Goal: Check status: Check status

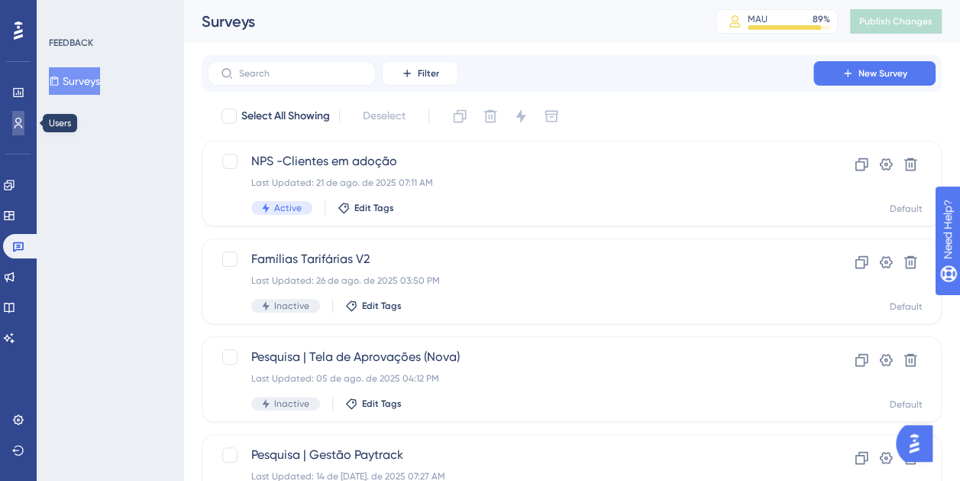
click at [0, 0] on link at bounding box center [0, 0] width 0 height 0
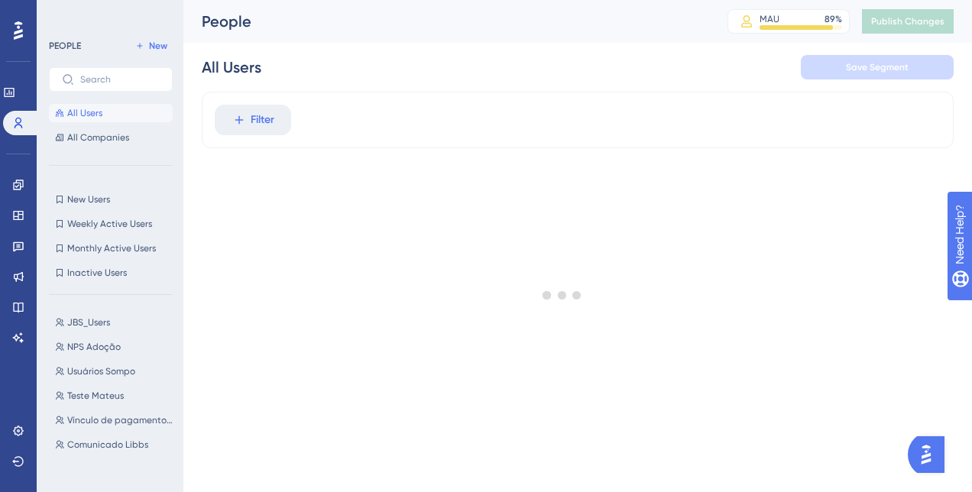
click at [274, 115] on div at bounding box center [562, 295] width 819 height 382
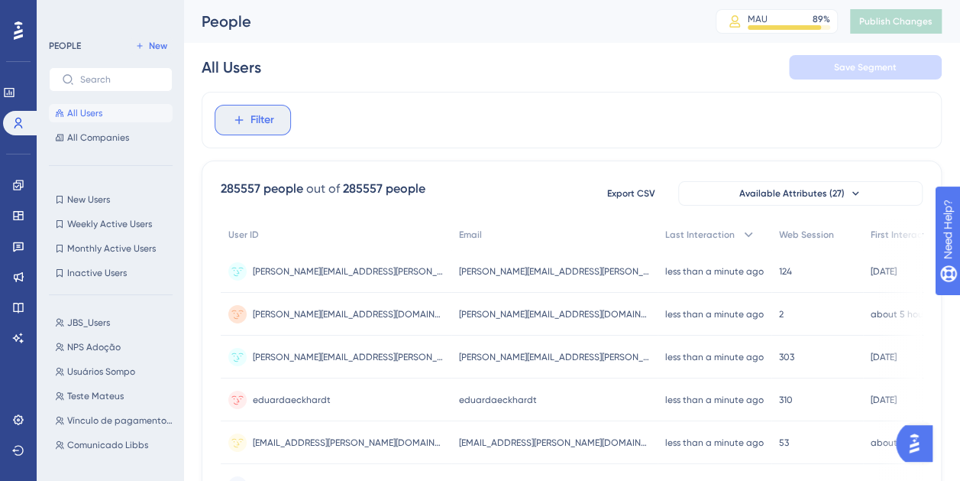
click at [251, 118] on span "Filter" at bounding box center [263, 120] width 24 height 18
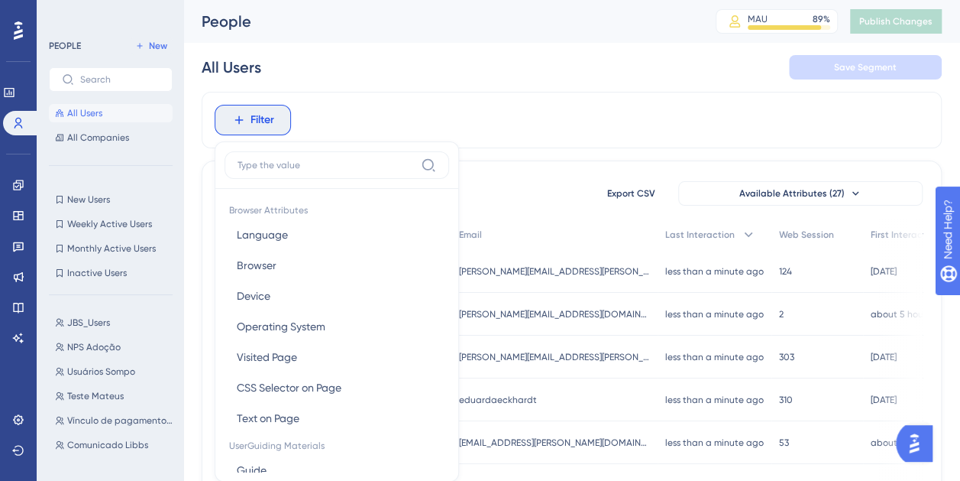
scroll to position [71, 0]
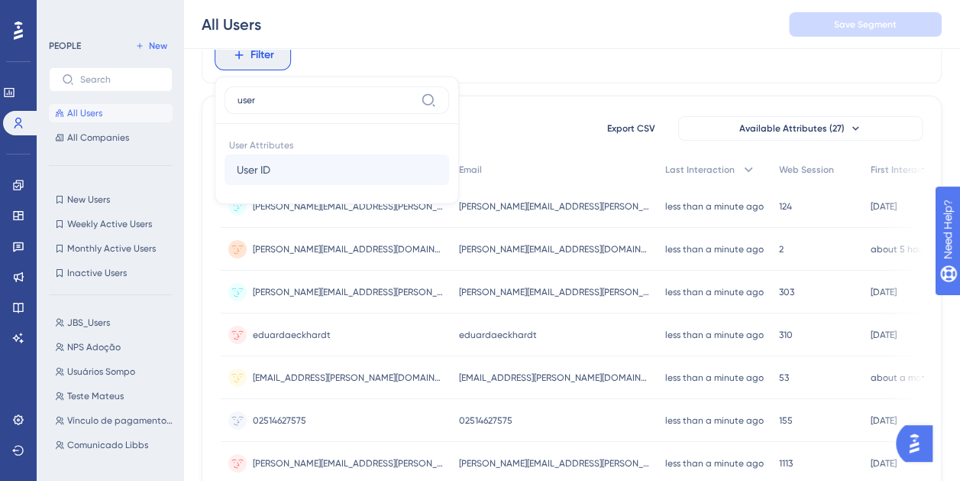
type input "user"
click at [303, 174] on button "User ID User ID" at bounding box center [337, 169] width 225 height 31
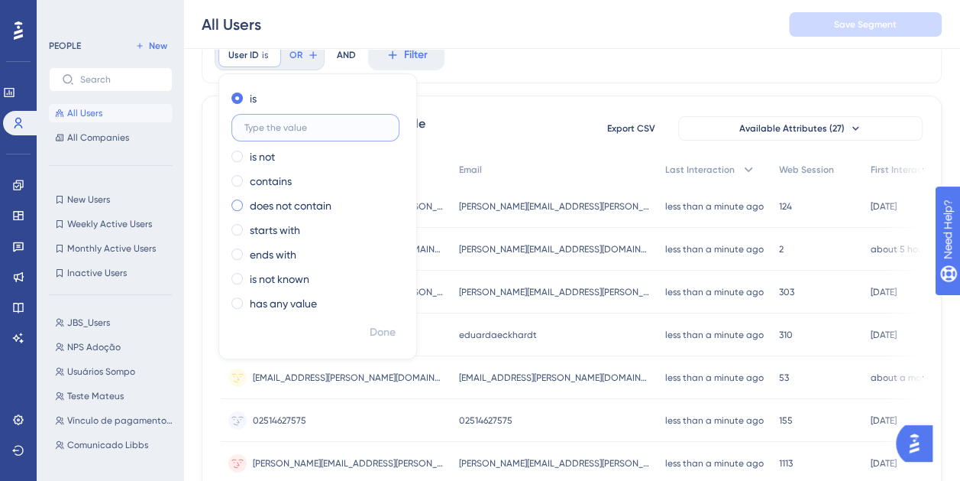
paste input "[PERSON_NAME][EMAIL_ADDRESS][DOMAIN_NAME]"
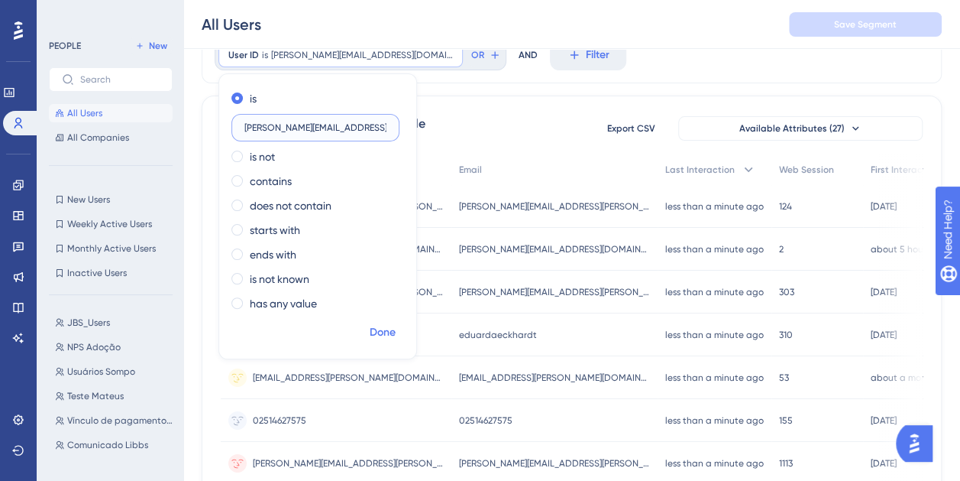
type input "[PERSON_NAME][EMAIL_ADDRESS][DOMAIN_NAME]"
click at [382, 328] on span "Done" at bounding box center [383, 332] width 26 height 18
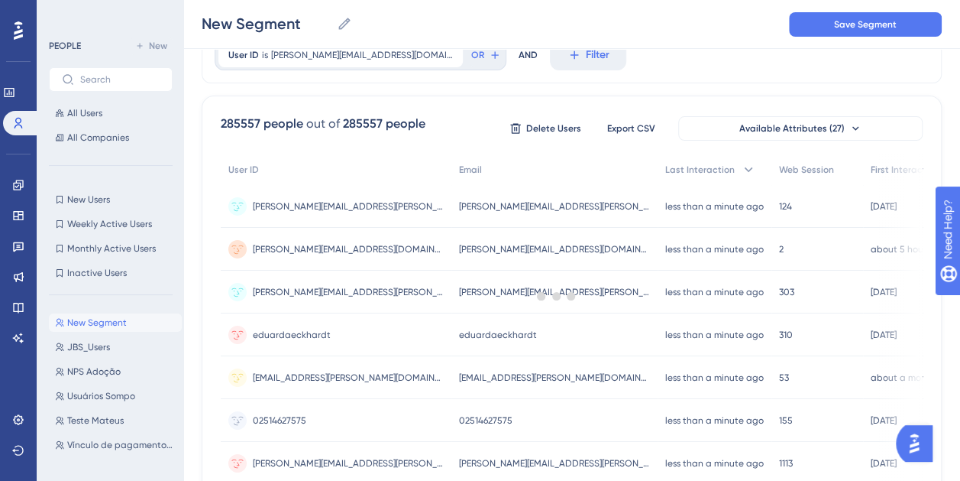
scroll to position [0, 0]
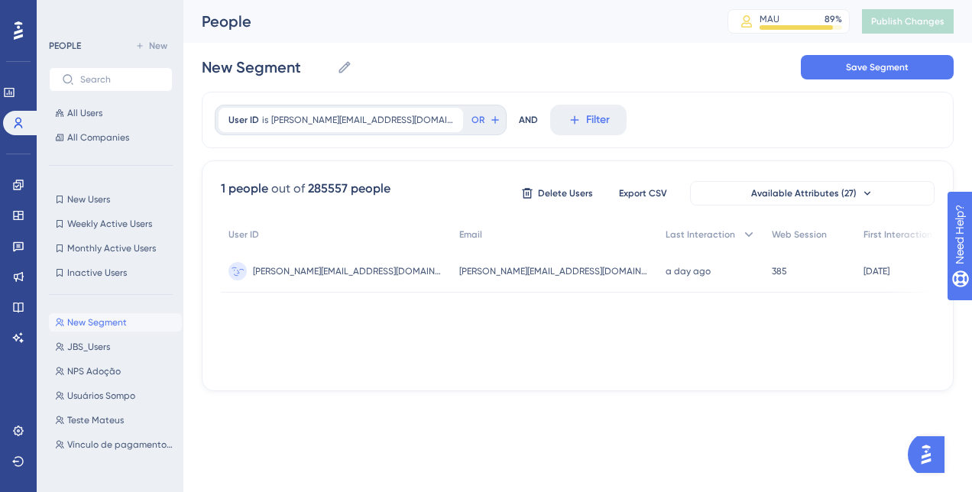
click at [354, 264] on div "[PERSON_NAME][EMAIL_ADDRESS][DOMAIN_NAME] [PERSON_NAME][EMAIL_ADDRESS][DOMAIN_N…" at bounding box center [336, 271] width 231 height 43
